Goal: Information Seeking & Learning: Learn about a topic

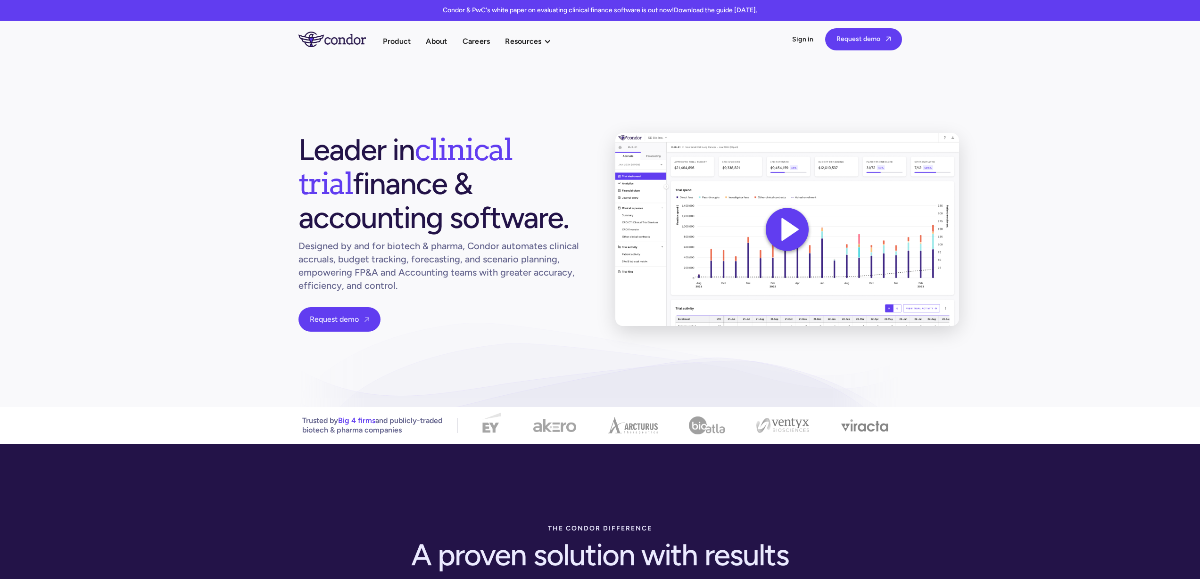
click at [149, 203] on section "Leader in clinical trial finance & accounting software. Designed by and for bio…" at bounding box center [600, 233] width 1200 height 350
click at [542, 63] on link "Thought leadership" at bounding box center [557, 59] width 104 height 17
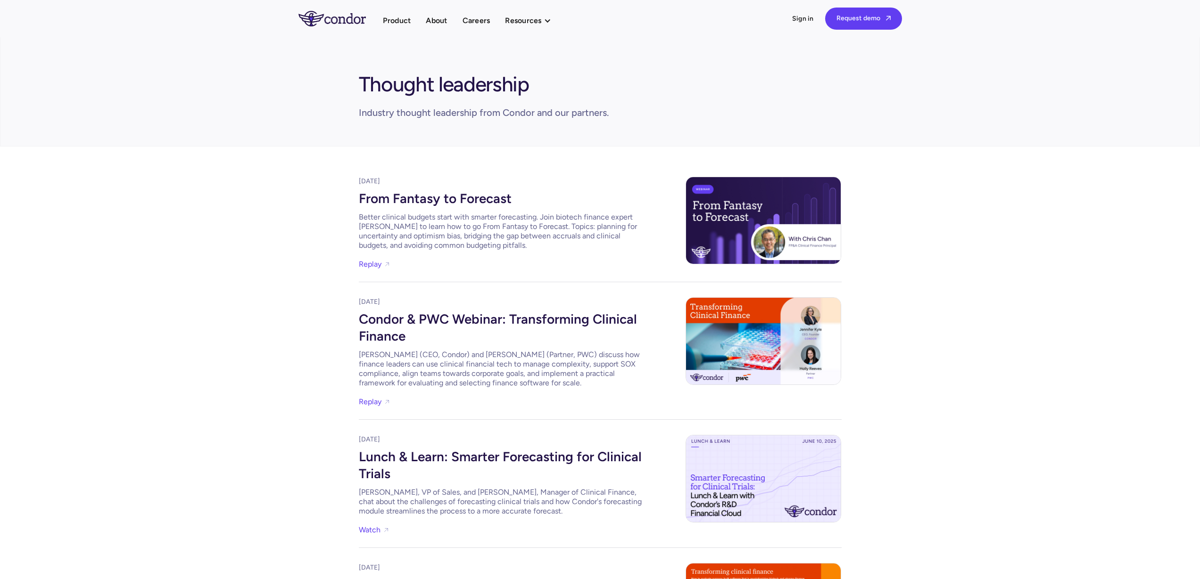
click at [256, 338] on div "August 8, 2025 From Fantasy to Forecast Better clinical budgets start with smar…" at bounding box center [600, 498] width 1200 height 703
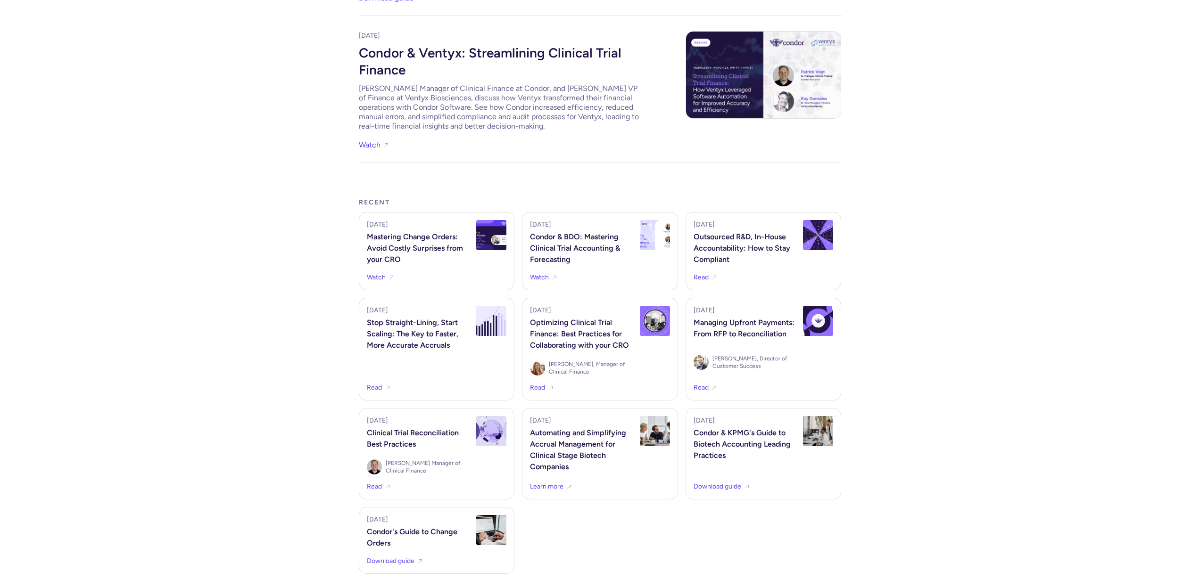
scroll to position [807, 0]
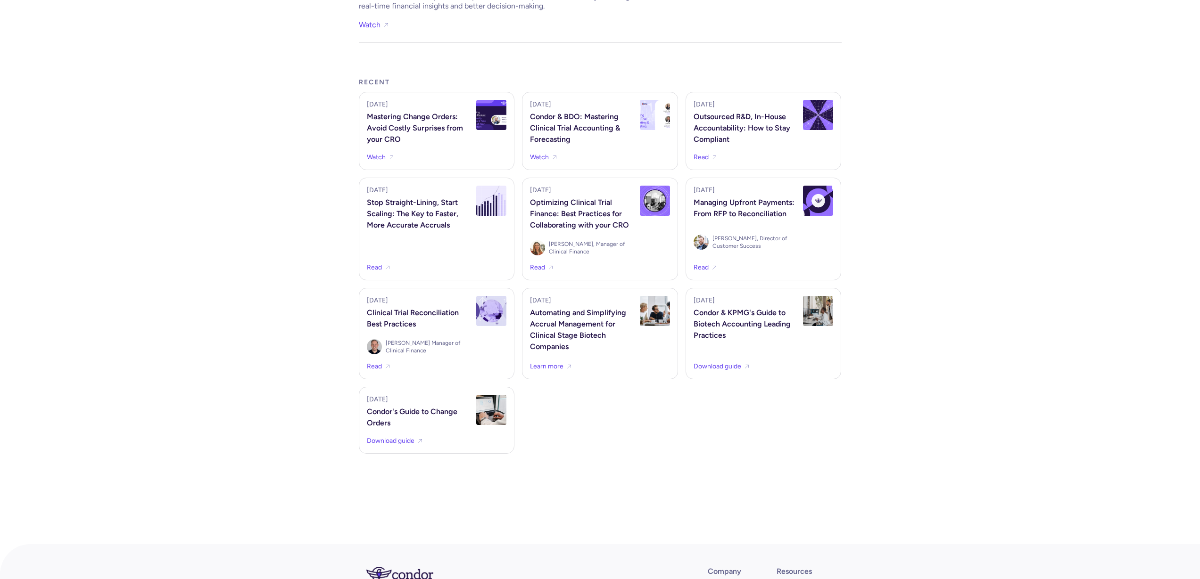
click at [378, 265] on link "Read" at bounding box center [374, 267] width 15 height 9
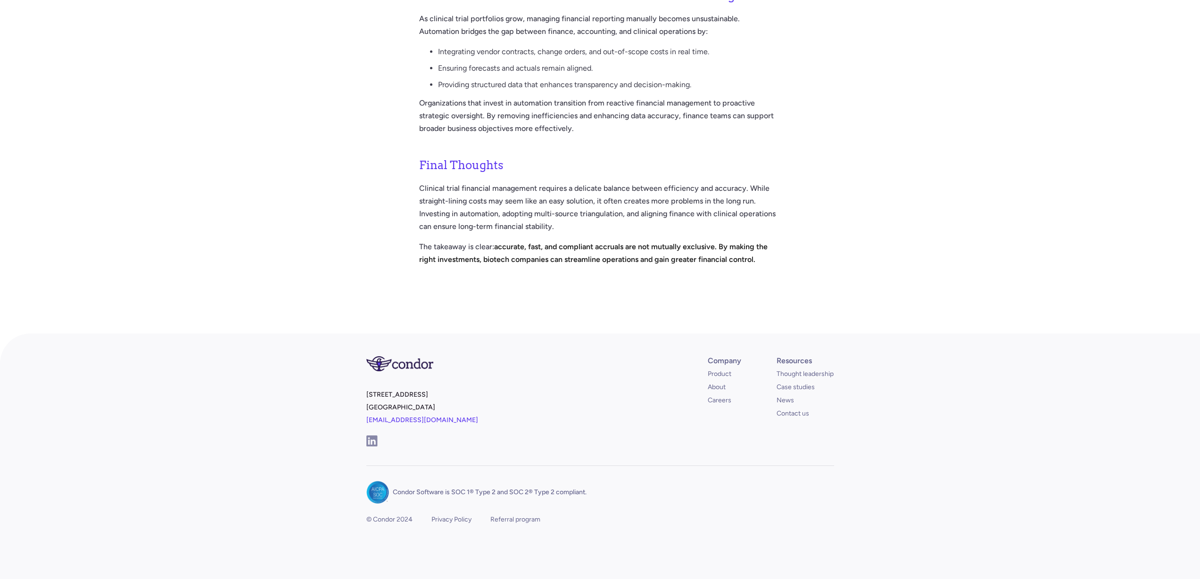
scroll to position [1157, 0]
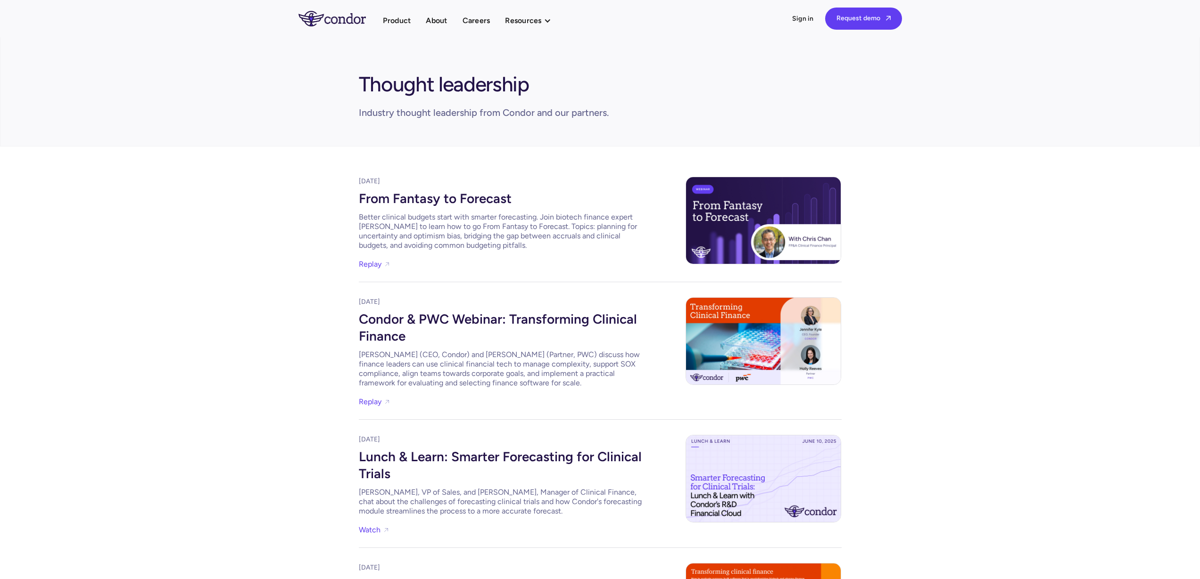
click at [407, 38] on section "Thought leadership Industry thought leadership from Condor and our partners." at bounding box center [600, 92] width 1200 height 110
click at [406, 24] on link "Product" at bounding box center [397, 20] width 28 height 13
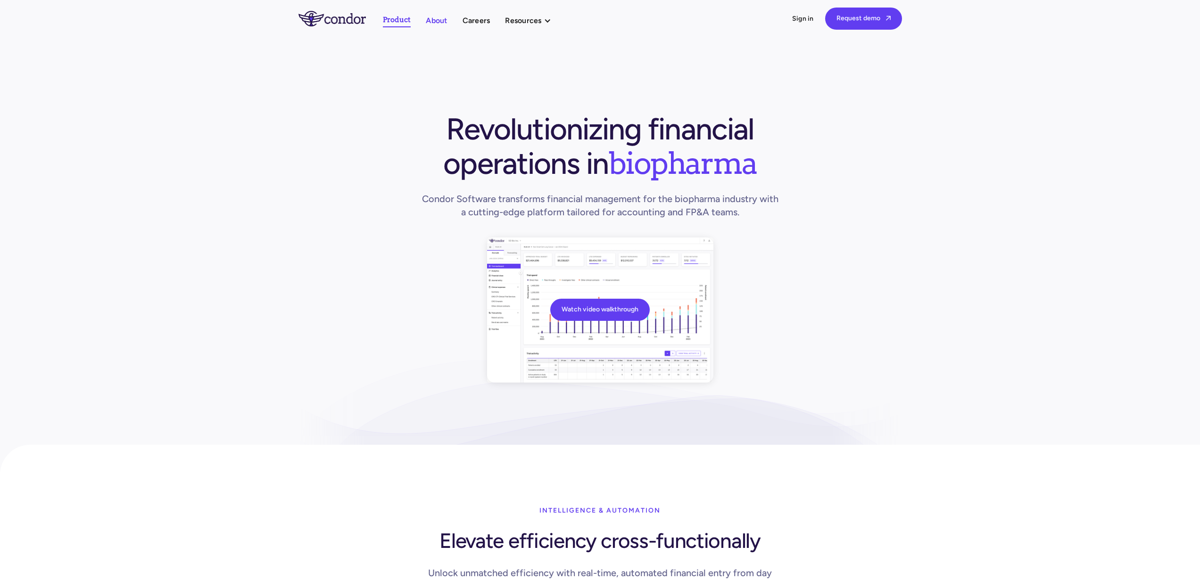
click at [430, 20] on link "About" at bounding box center [436, 20] width 21 height 13
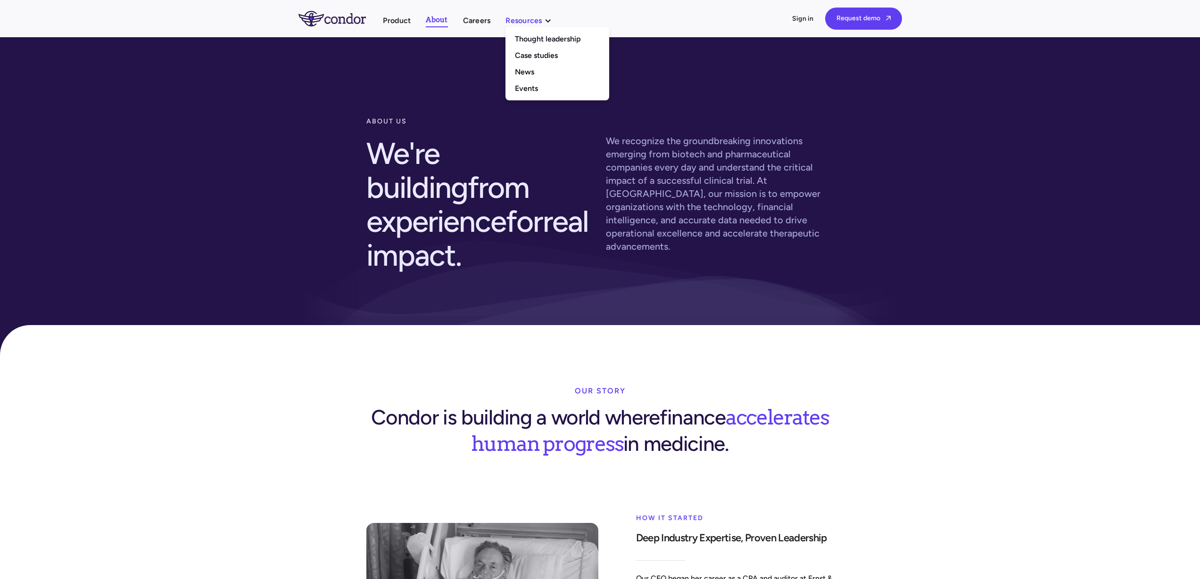
click at [511, 17] on div "Resources" at bounding box center [523, 20] width 36 height 13
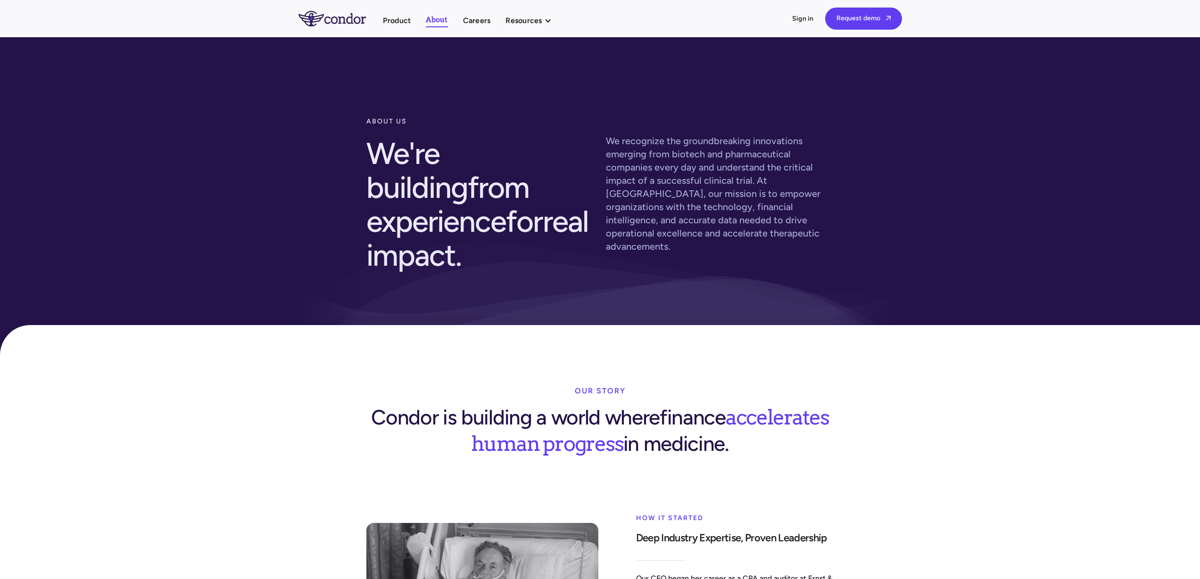
click at [523, 29] on div "Product About Careers Resources Thought leadership Case studies News Events Pro…" at bounding box center [599, 19] width 603 height 22
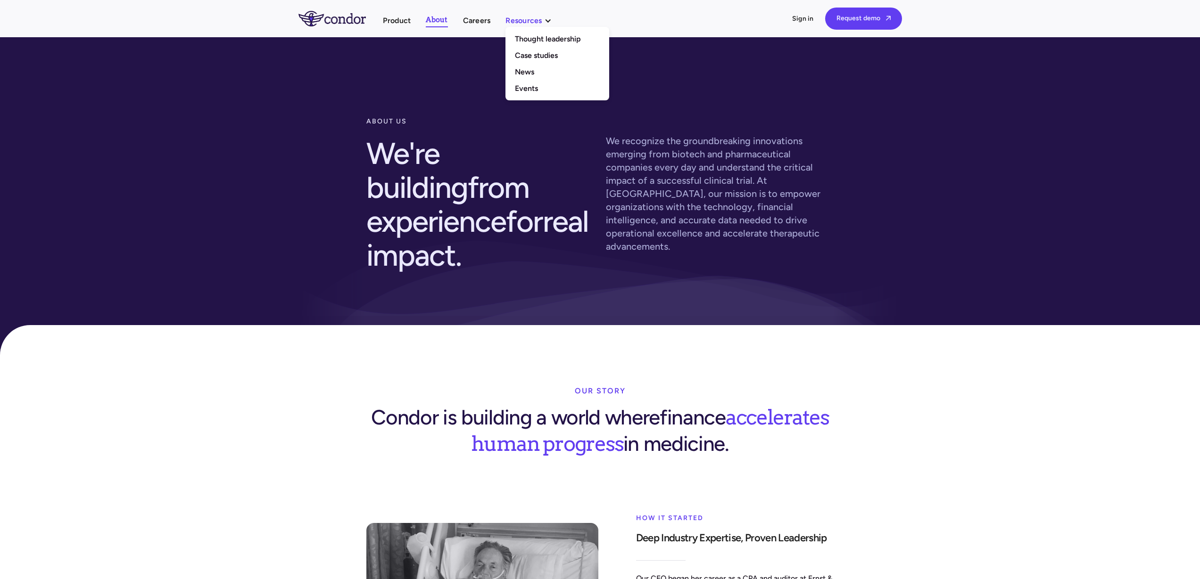
click at [524, 24] on div "Resources" at bounding box center [523, 20] width 36 height 13
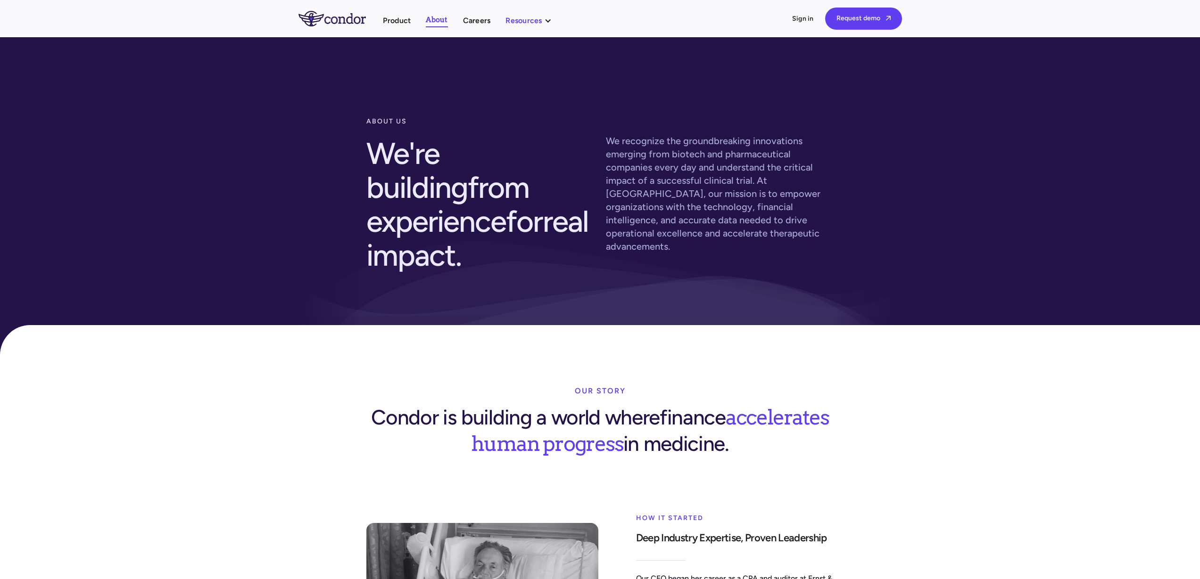
click at [531, 22] on div "Resources" at bounding box center [523, 20] width 36 height 13
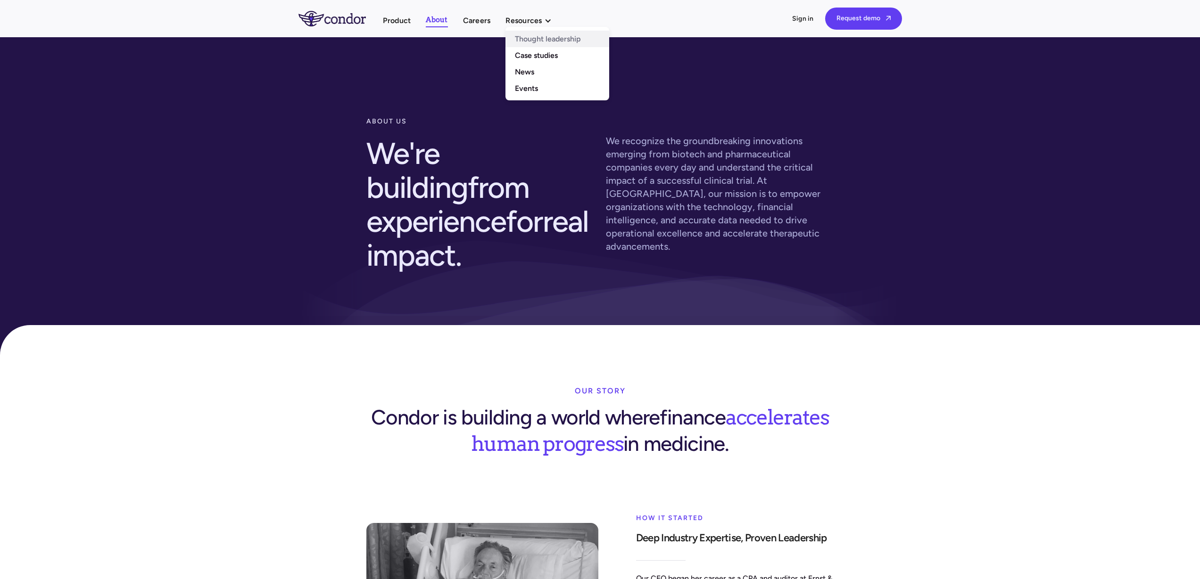
click at [539, 42] on link "Thought leadership" at bounding box center [557, 39] width 104 height 17
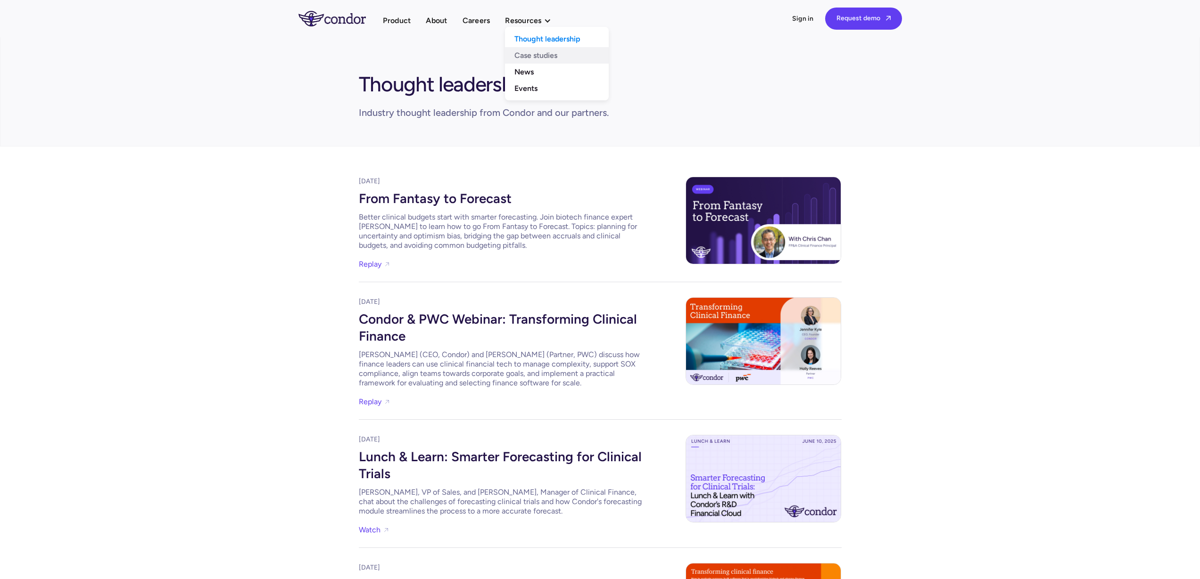
click at [534, 53] on link "Case studies" at bounding box center [557, 55] width 104 height 17
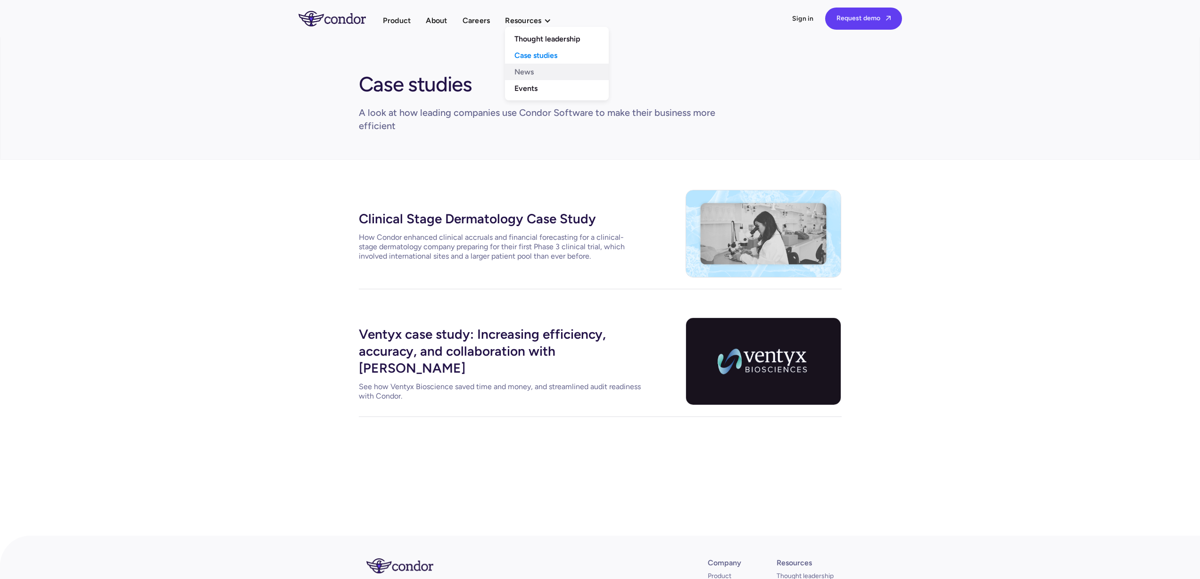
click at [524, 72] on link "News" at bounding box center [557, 72] width 104 height 17
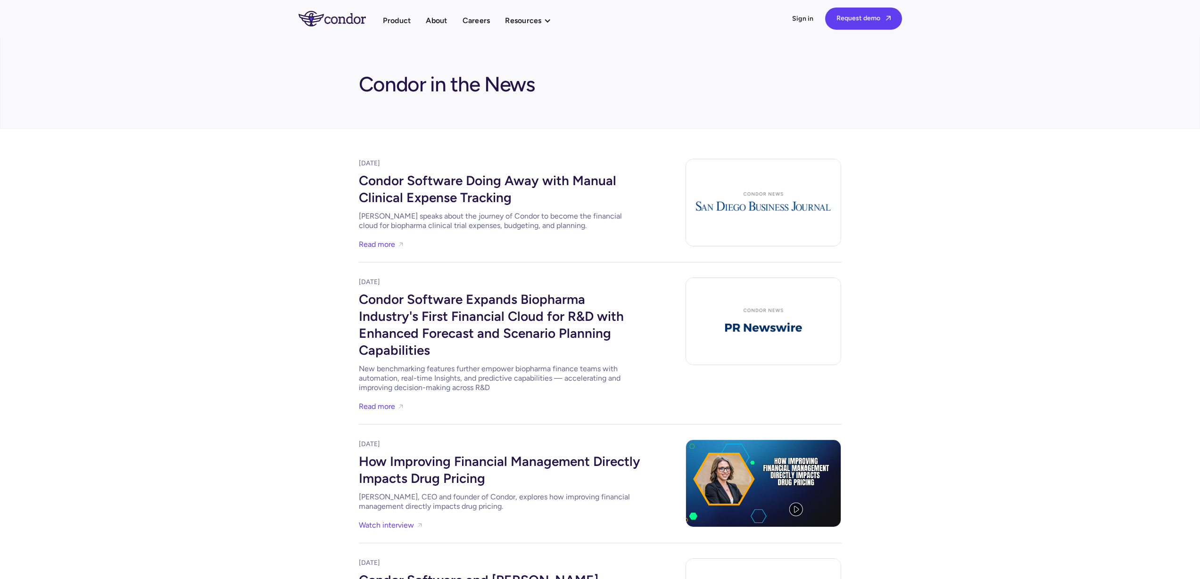
click at [254, 236] on div "[DATE] Condor Software Doing Away with Manual Clinical Expense Tracking [PERSON…" at bounding box center [600, 454] width 1200 height 651
click at [393, 243] on link "Read more" at bounding box center [377, 244] width 36 height 13
click at [98, 360] on div "[DATE] Condor Software Doing Away with Manual Clinical Expense Tracking [PERSON…" at bounding box center [600, 454] width 1200 height 651
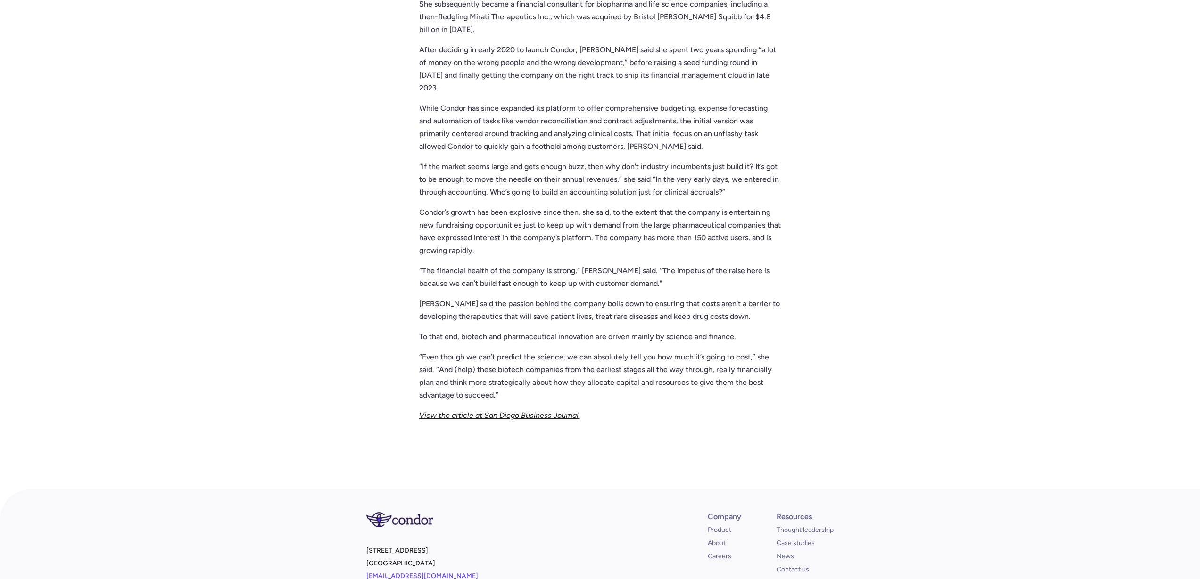
scroll to position [927, 0]
